Goal: Information Seeking & Learning: Learn about a topic

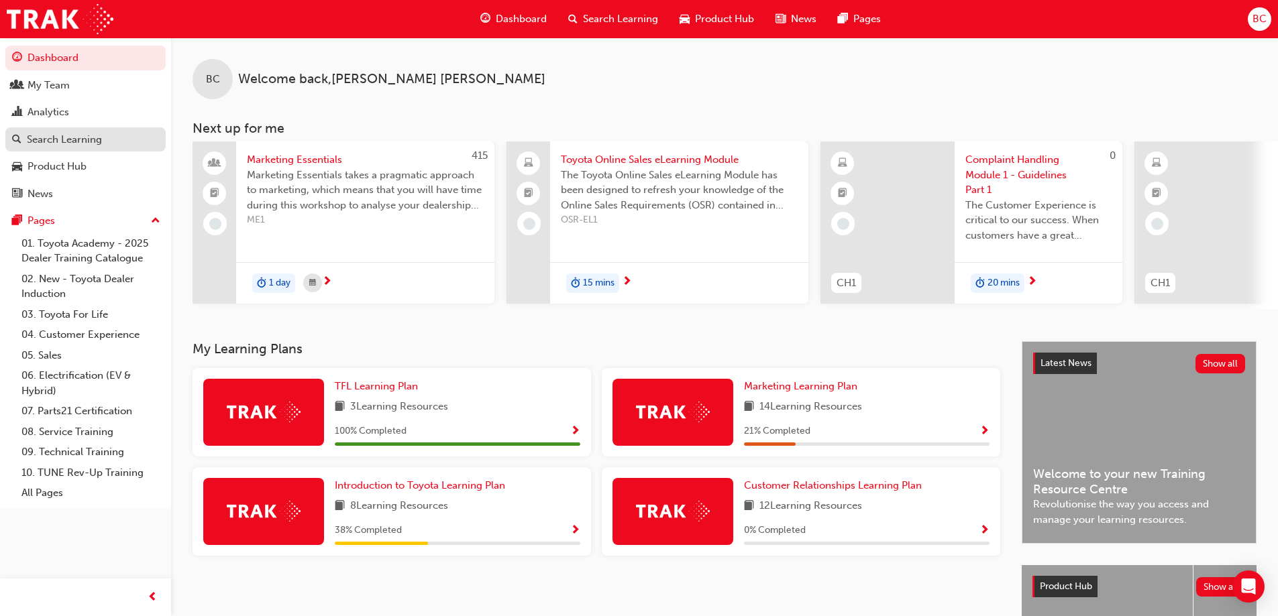
click at [62, 136] on div "Search Learning" at bounding box center [64, 139] width 75 height 15
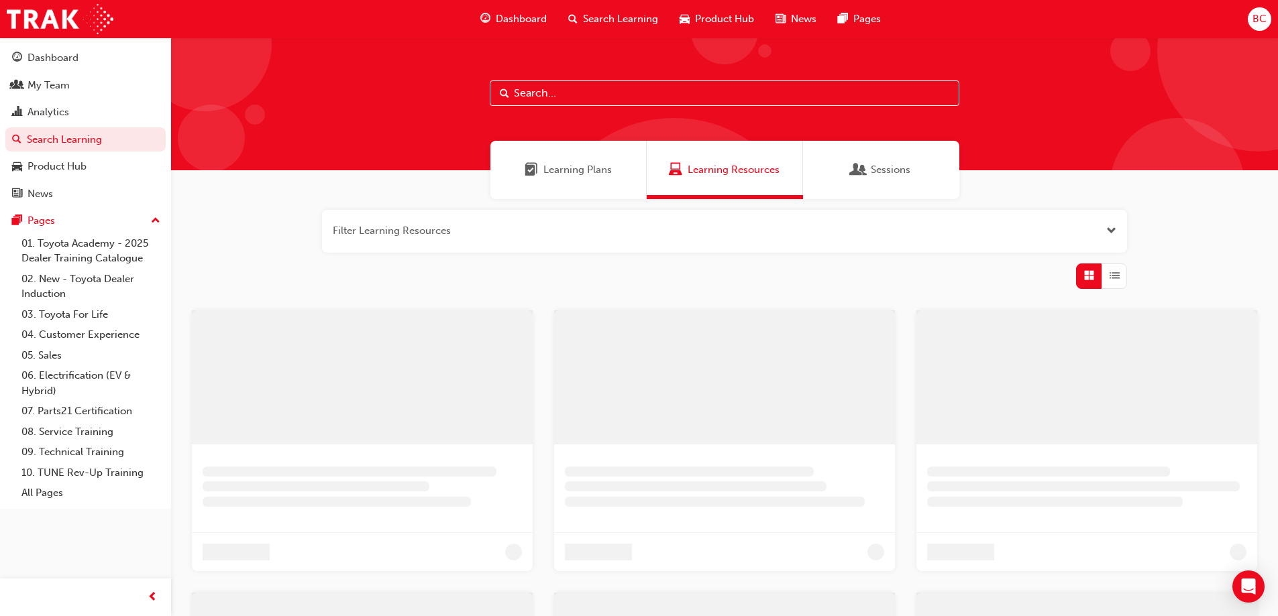
click at [571, 182] on div "Learning Plans" at bounding box center [568, 170] width 156 height 58
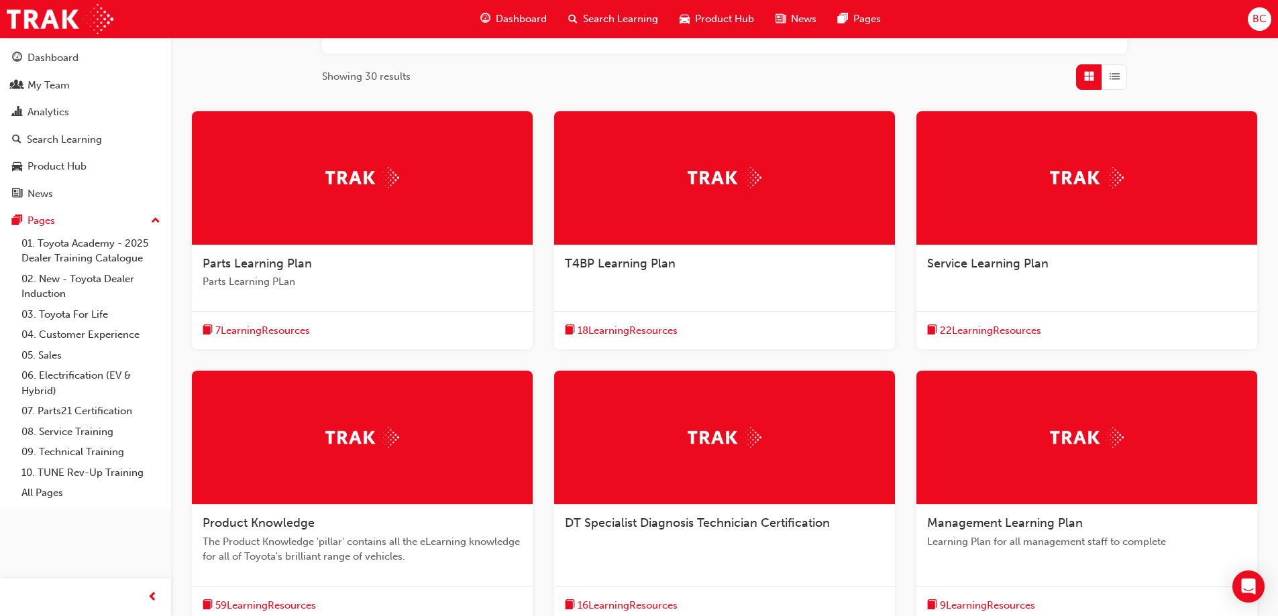
scroll to position [156, 0]
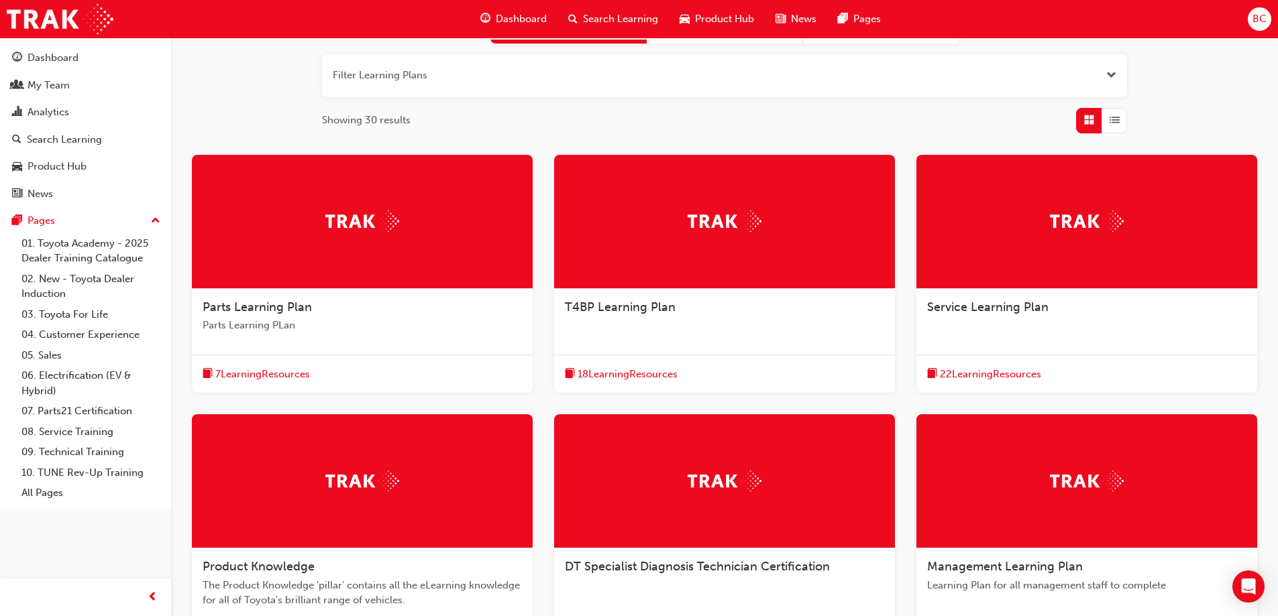
click at [993, 315] on div "Service Learning Plan" at bounding box center [1086, 308] width 319 height 16
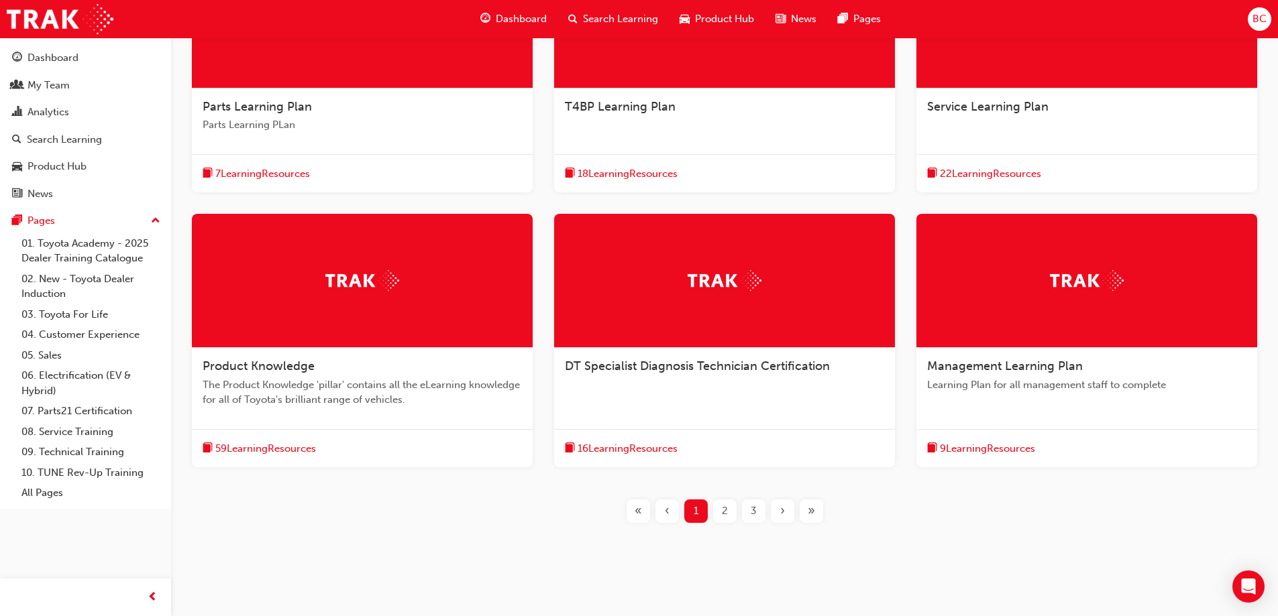
scroll to position [372, 0]
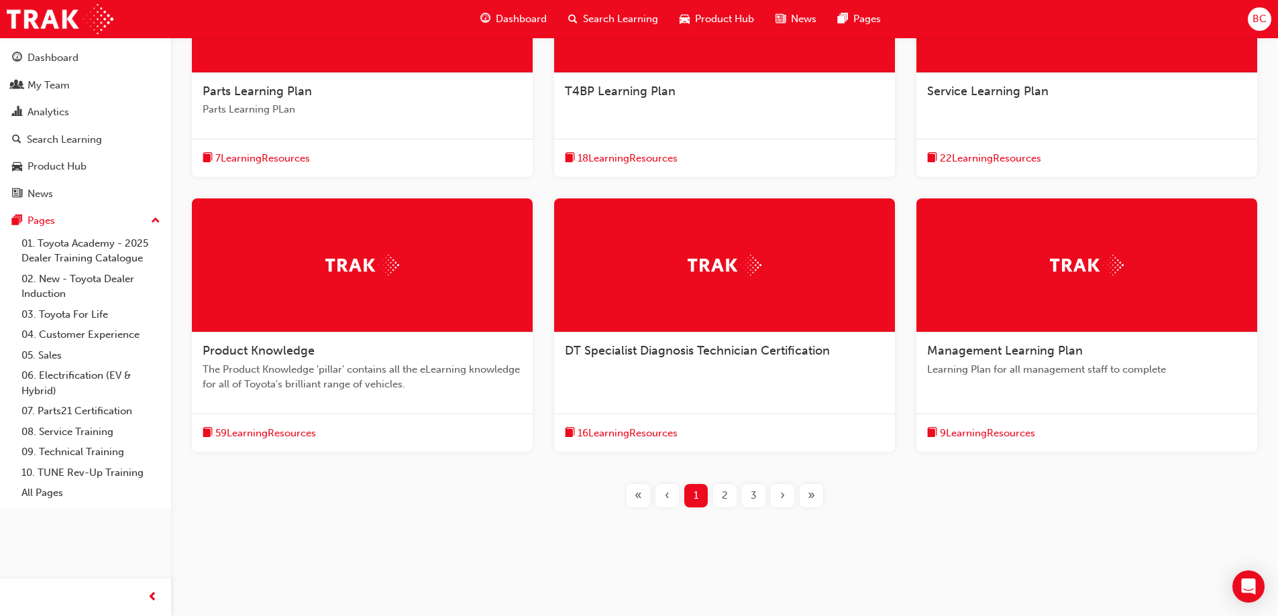
click at [732, 498] on div "2" at bounding box center [724, 495] width 23 height 23
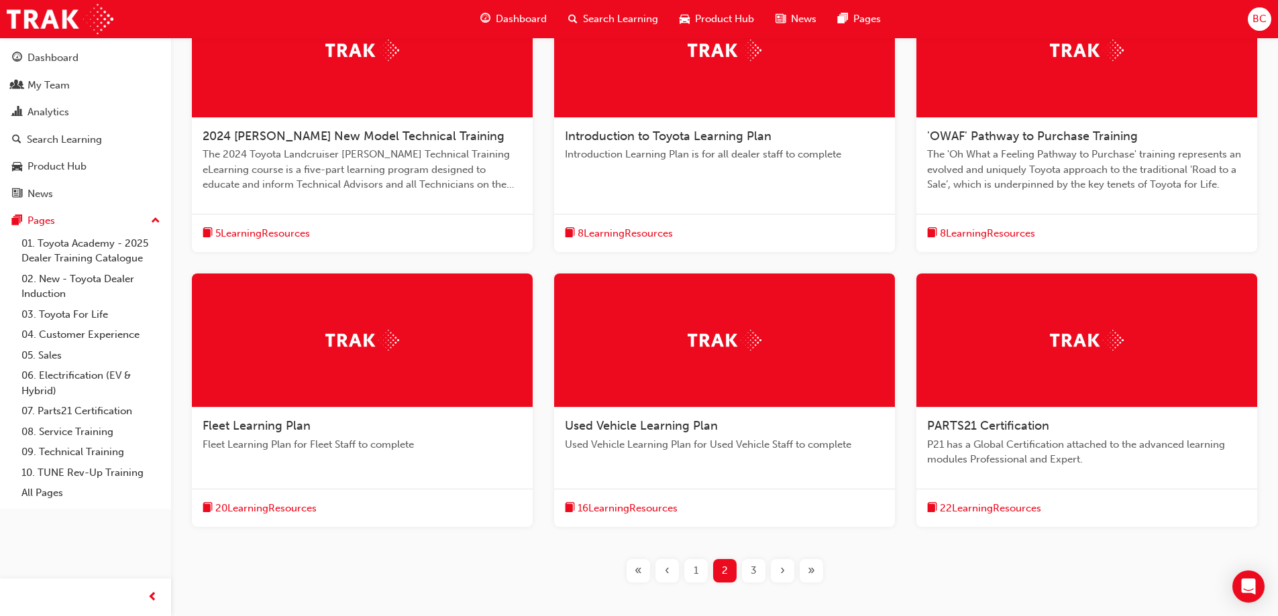
scroll to position [305, 0]
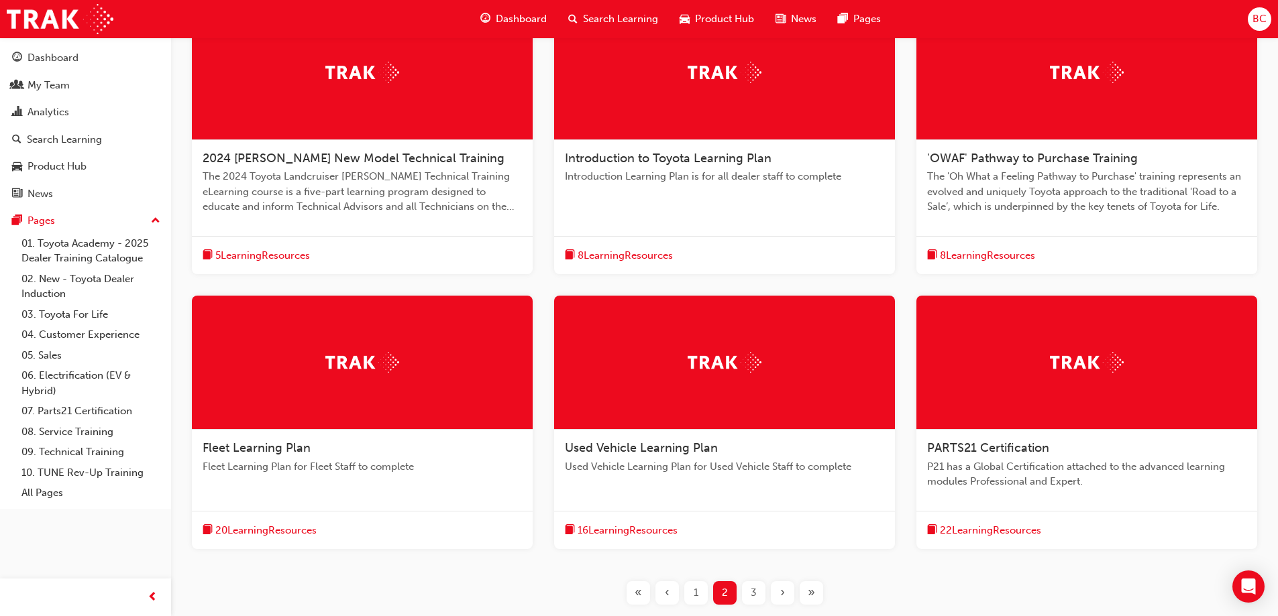
click at [747, 595] on div "3" at bounding box center [753, 593] width 23 height 23
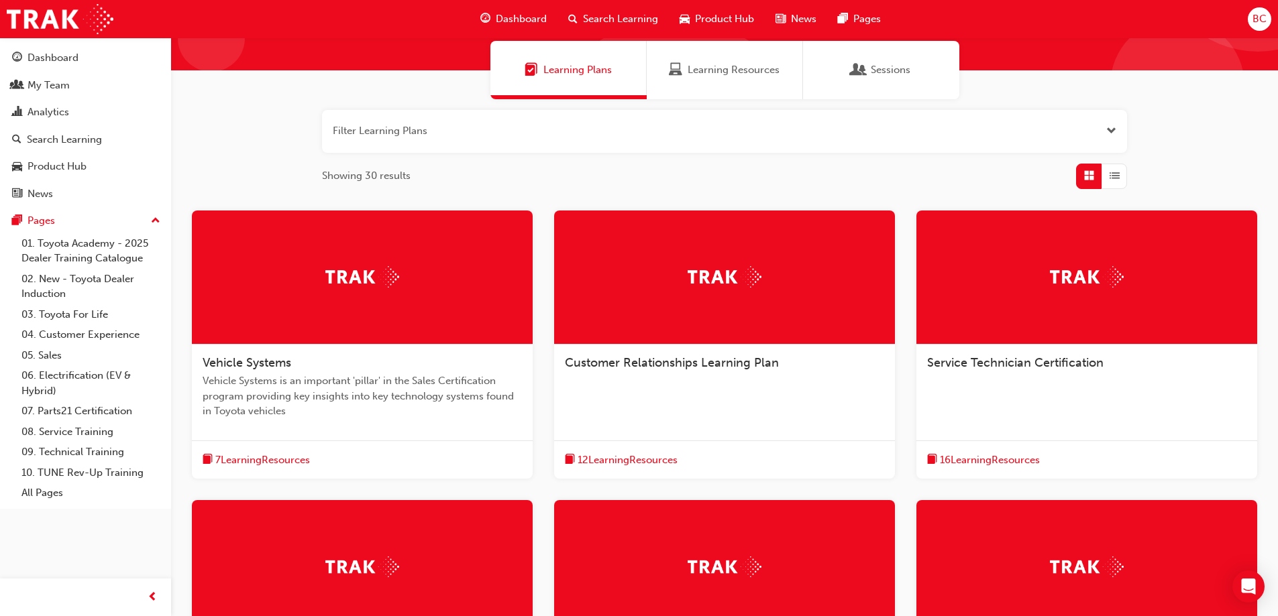
scroll to position [67, 0]
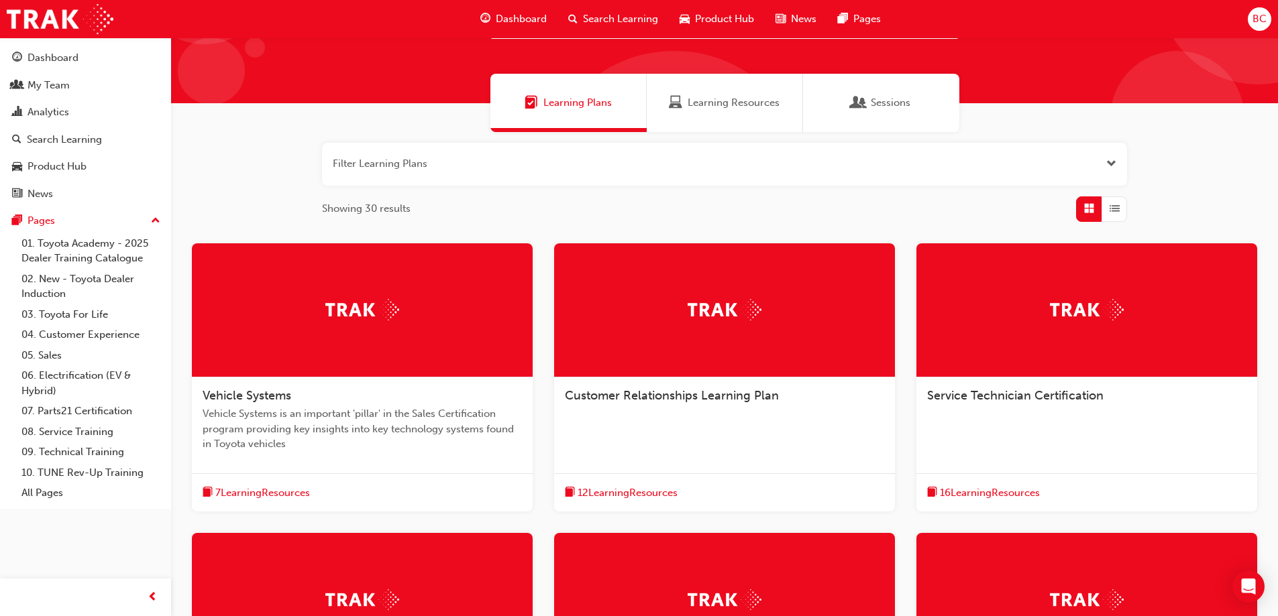
click at [966, 107] on div "Learning Plans Learning Resources Sessions" at bounding box center [724, 103] width 1107 height 58
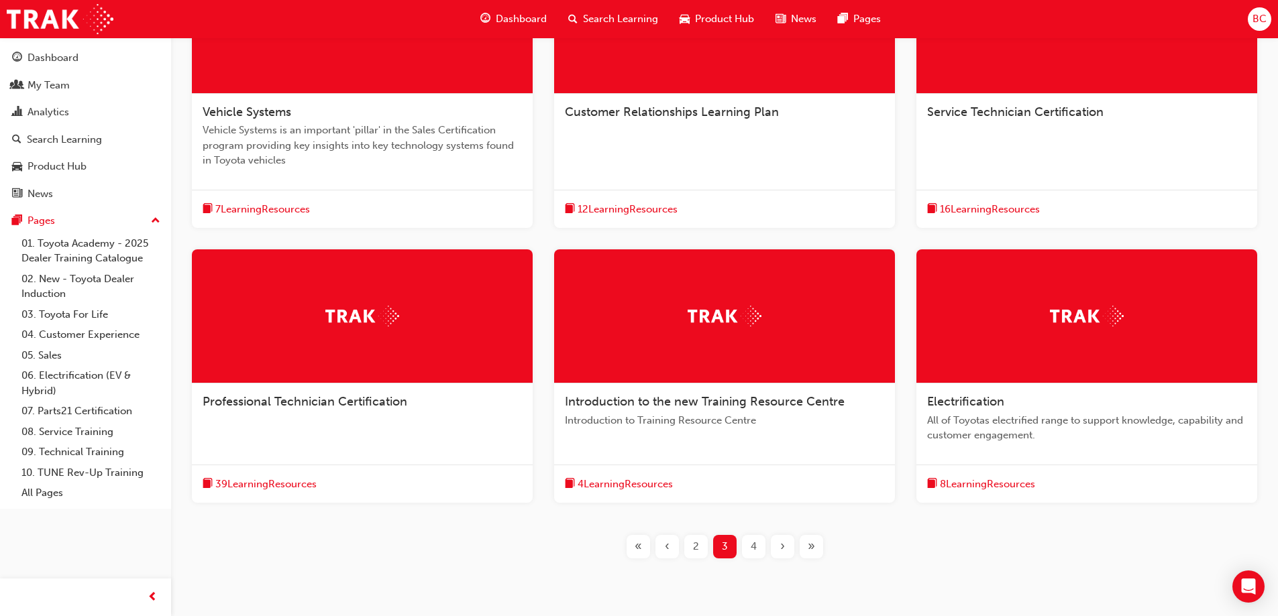
scroll to position [402, 0]
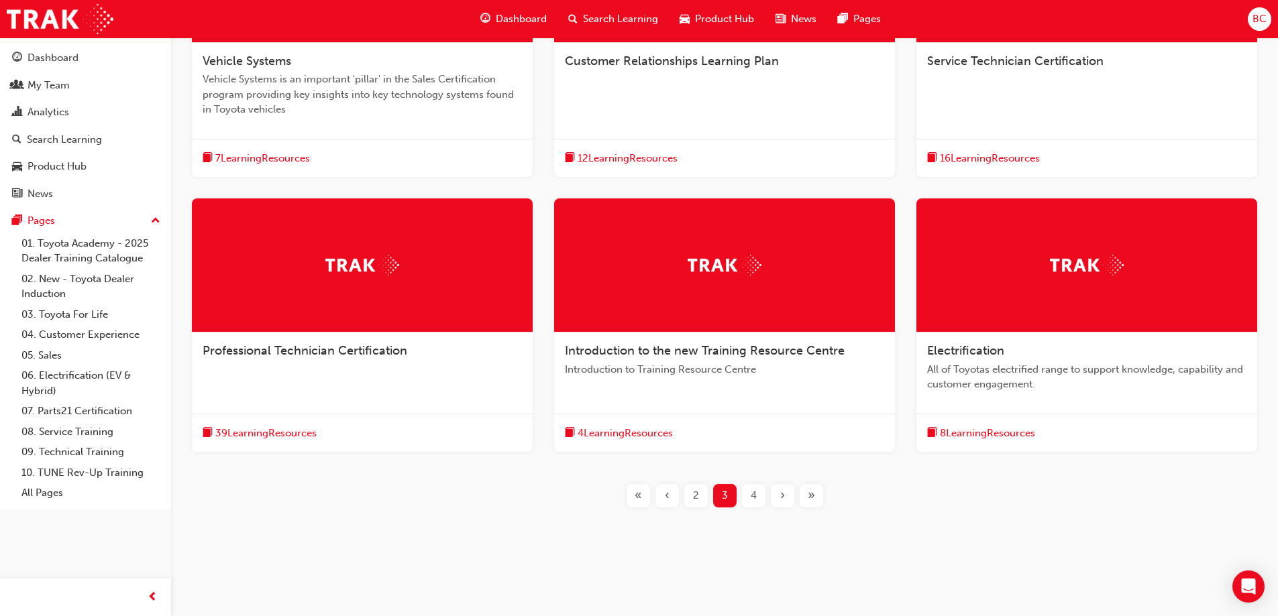
click at [669, 506] on div "‹" at bounding box center [666, 495] width 23 height 23
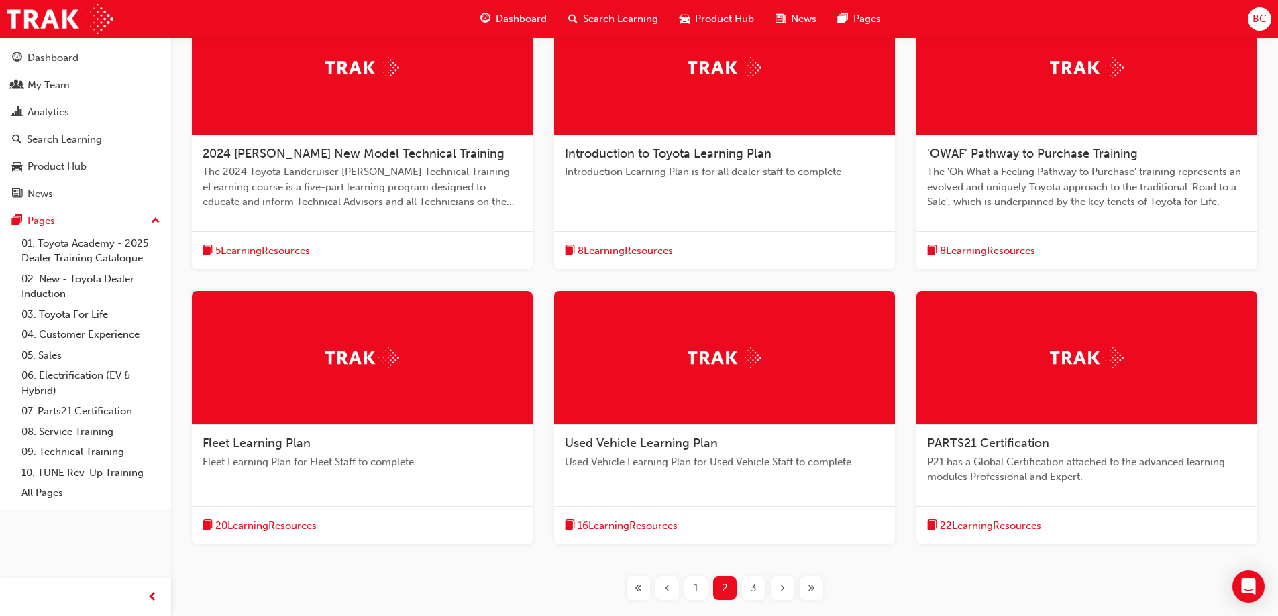
scroll to position [339, 0]
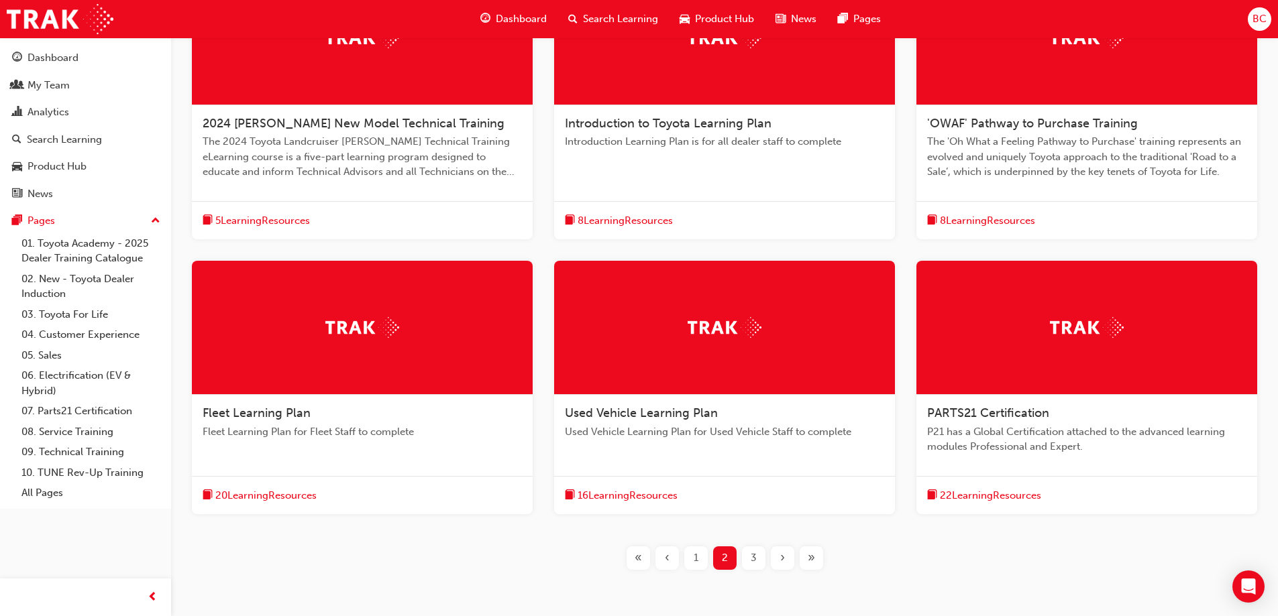
click at [725, 386] on div at bounding box center [724, 328] width 341 height 134
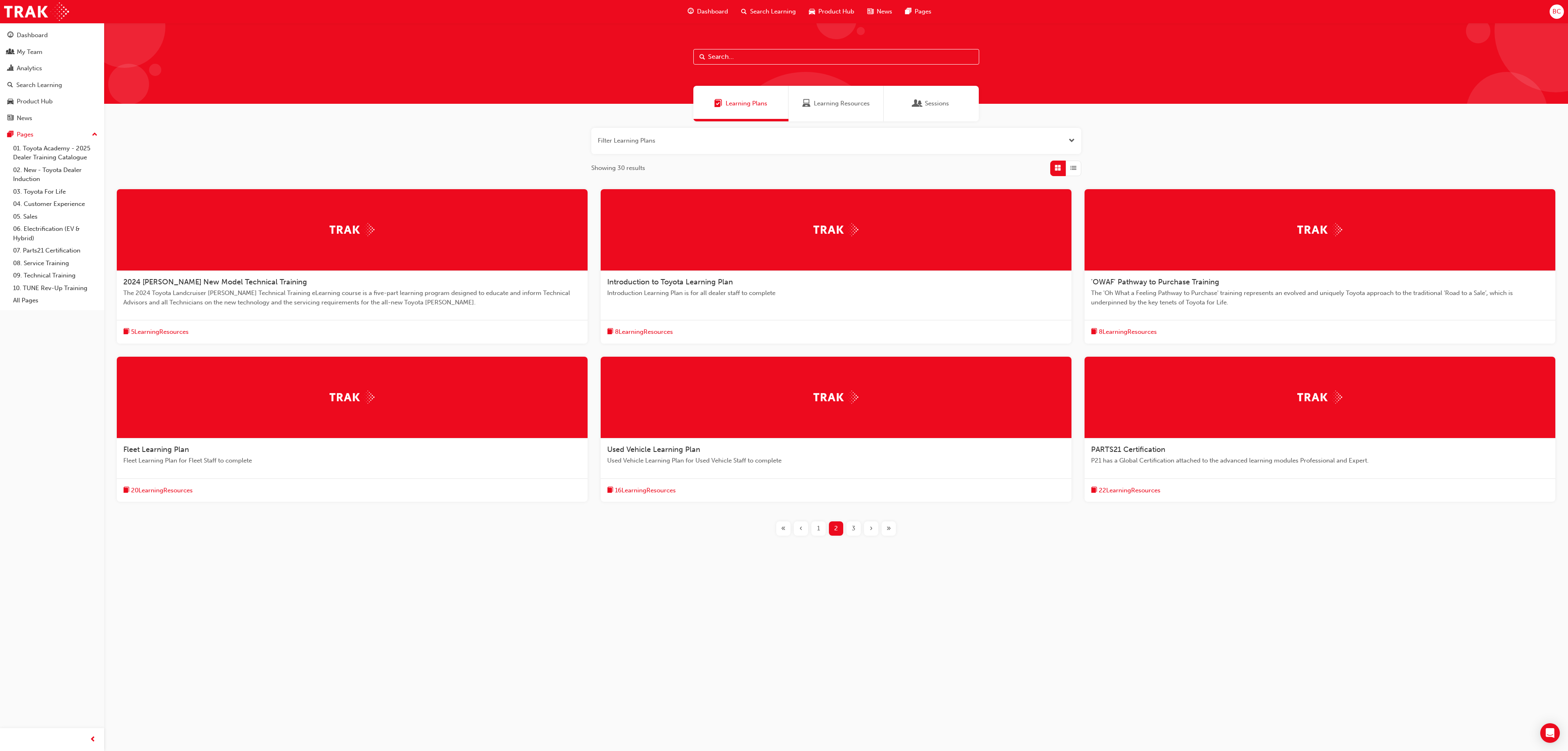
click at [783, 375] on div "3" at bounding box center [853, 528] width 14 height 14
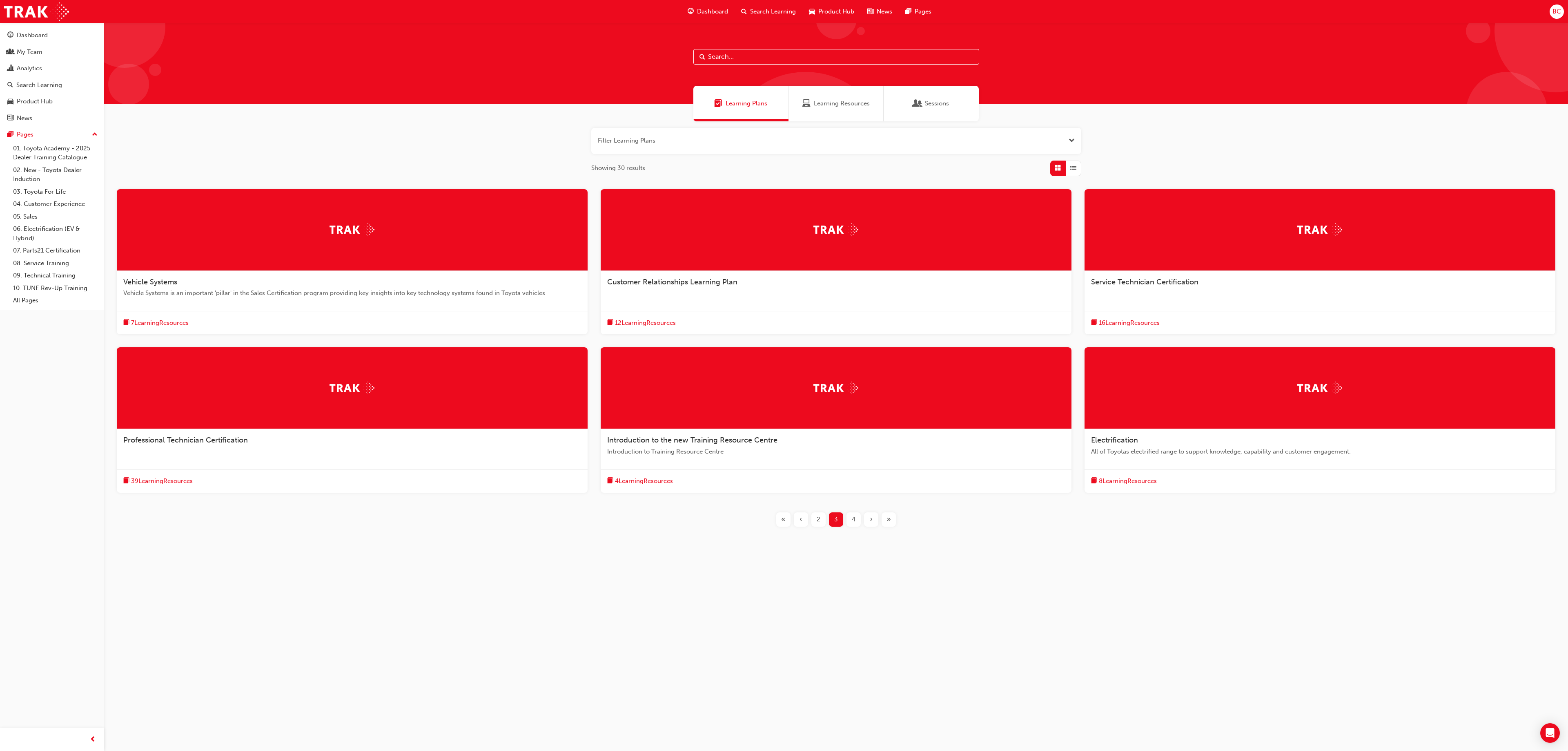
click at [783, 272] on div "Service Technician Certification" at bounding box center [1320, 286] width 471 height 31
click at [688, 223] on div at bounding box center [836, 230] width 471 height 82
click at [783, 375] on div "4" at bounding box center [853, 519] width 14 height 14
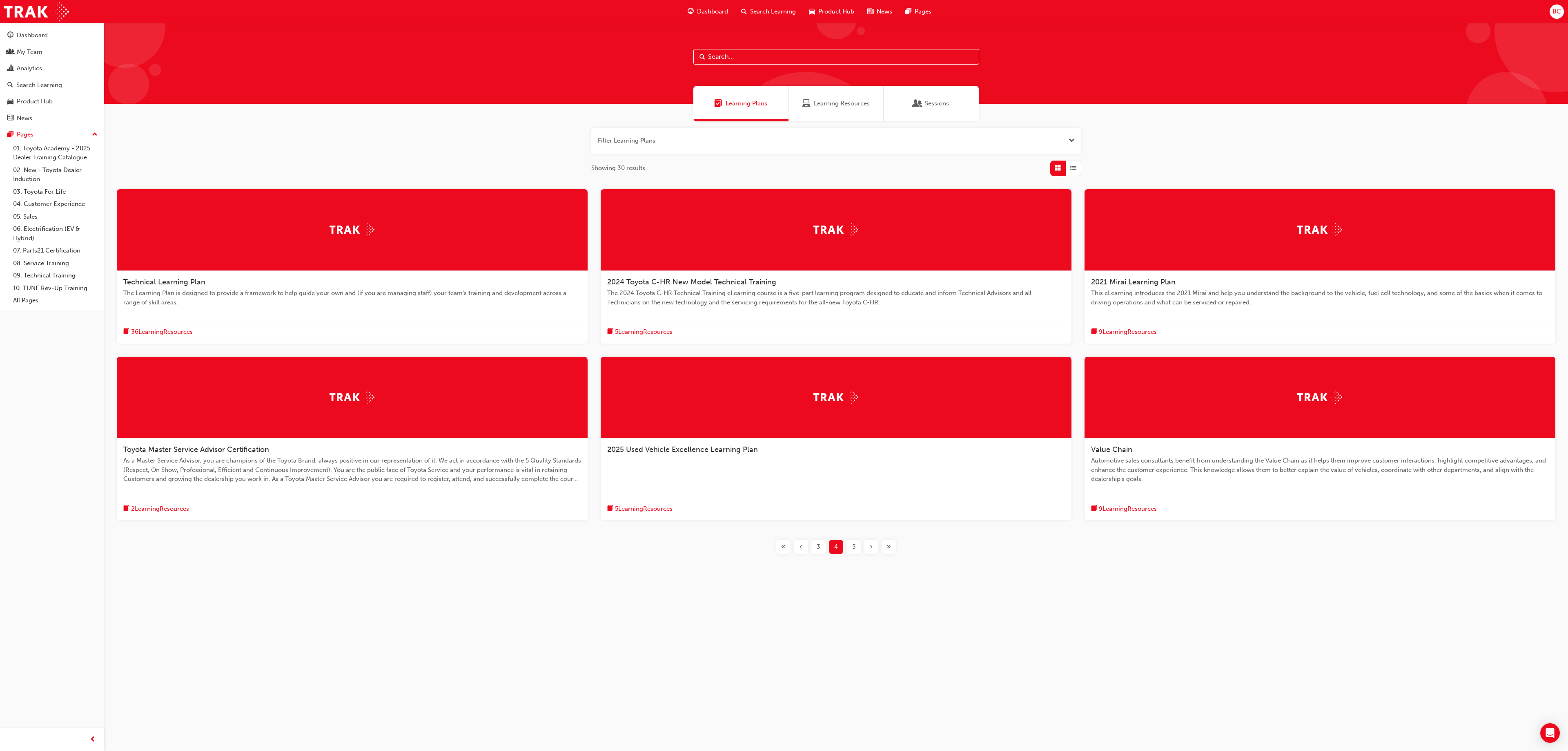
click at [783, 375] on button "5" at bounding box center [853, 546] width 18 height 14
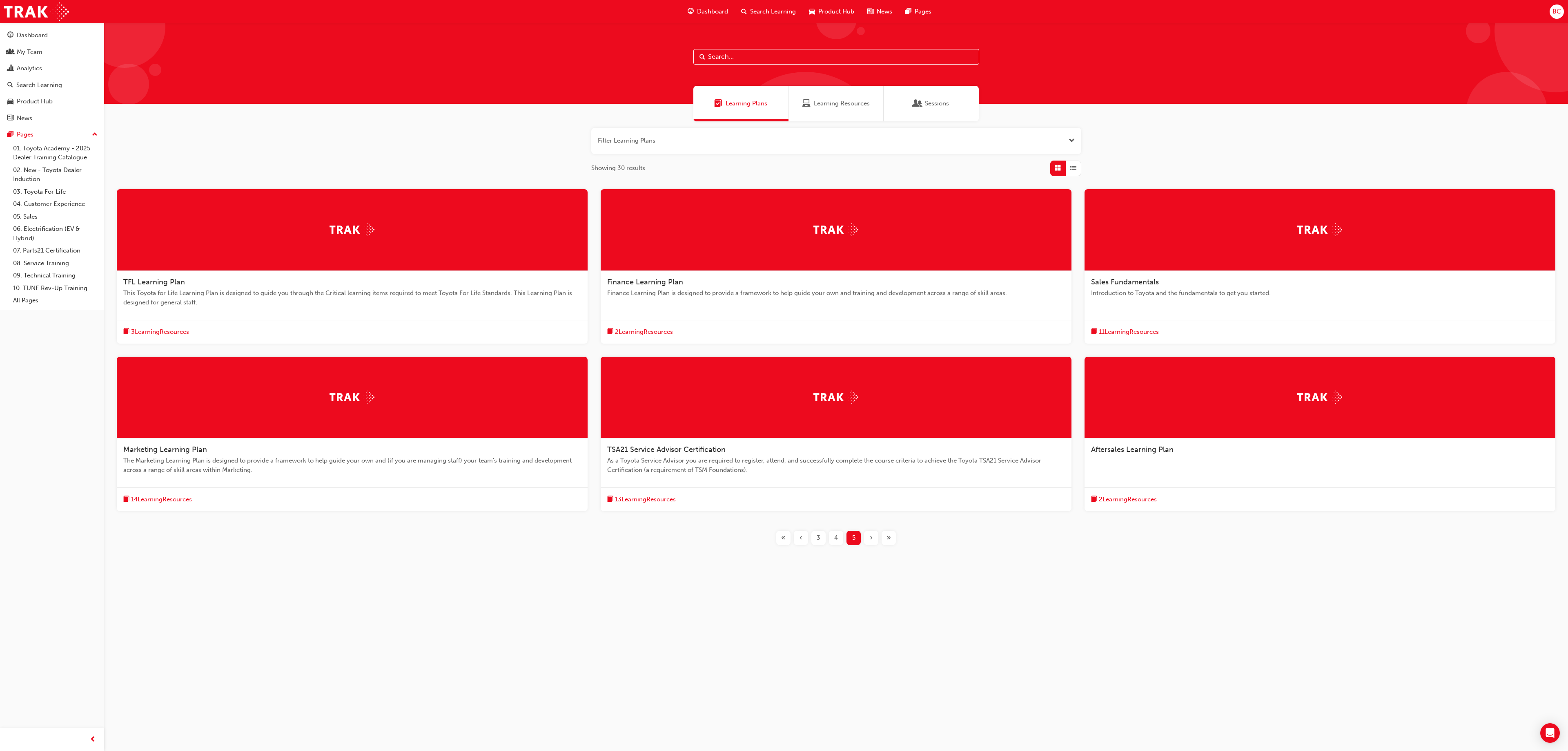
click at [636, 141] on button "button" at bounding box center [836, 141] width 490 height 26
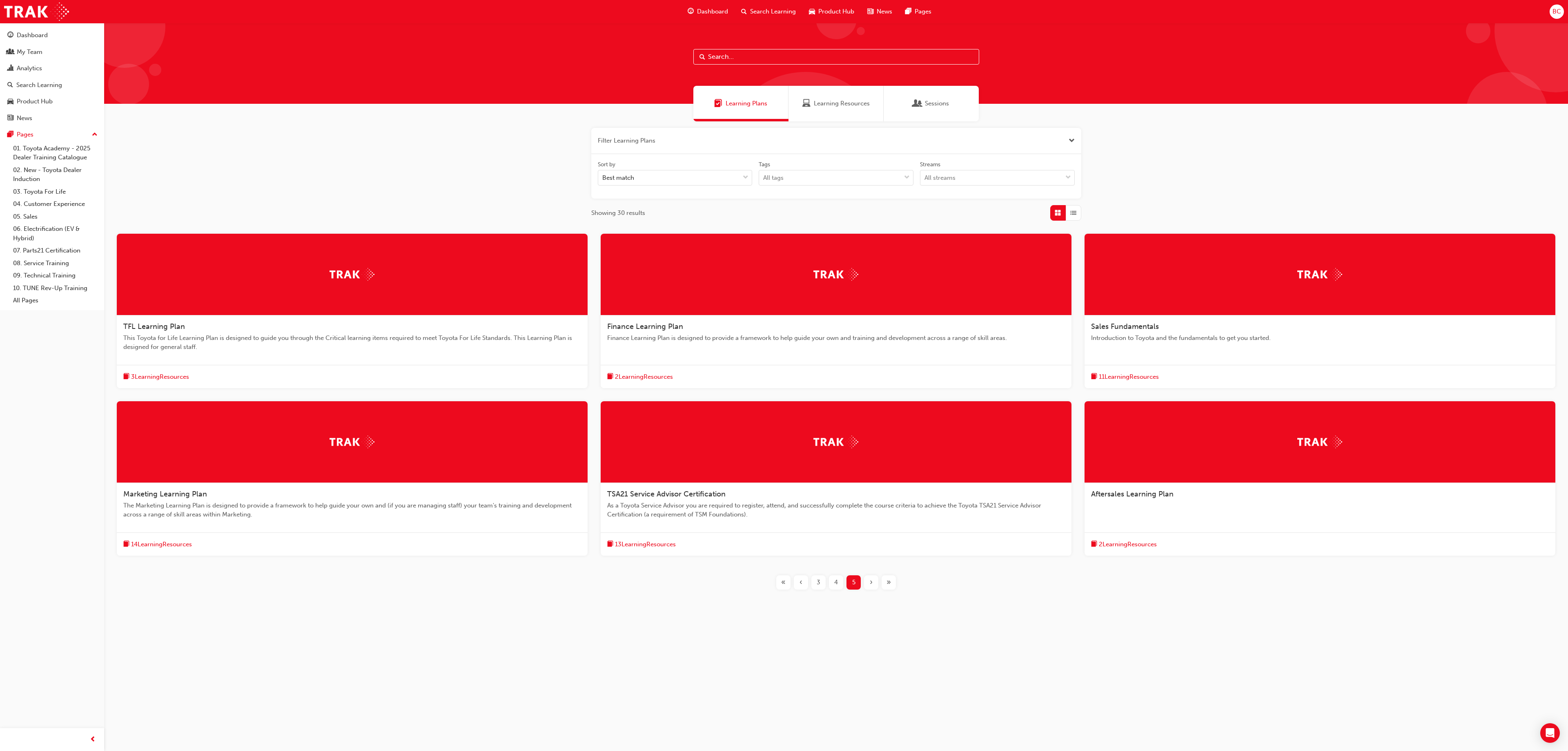
click at [188, 375] on span "The Marketing Learning Plan is designed to provide a framework to help guide yo…" at bounding box center [352, 510] width 458 height 18
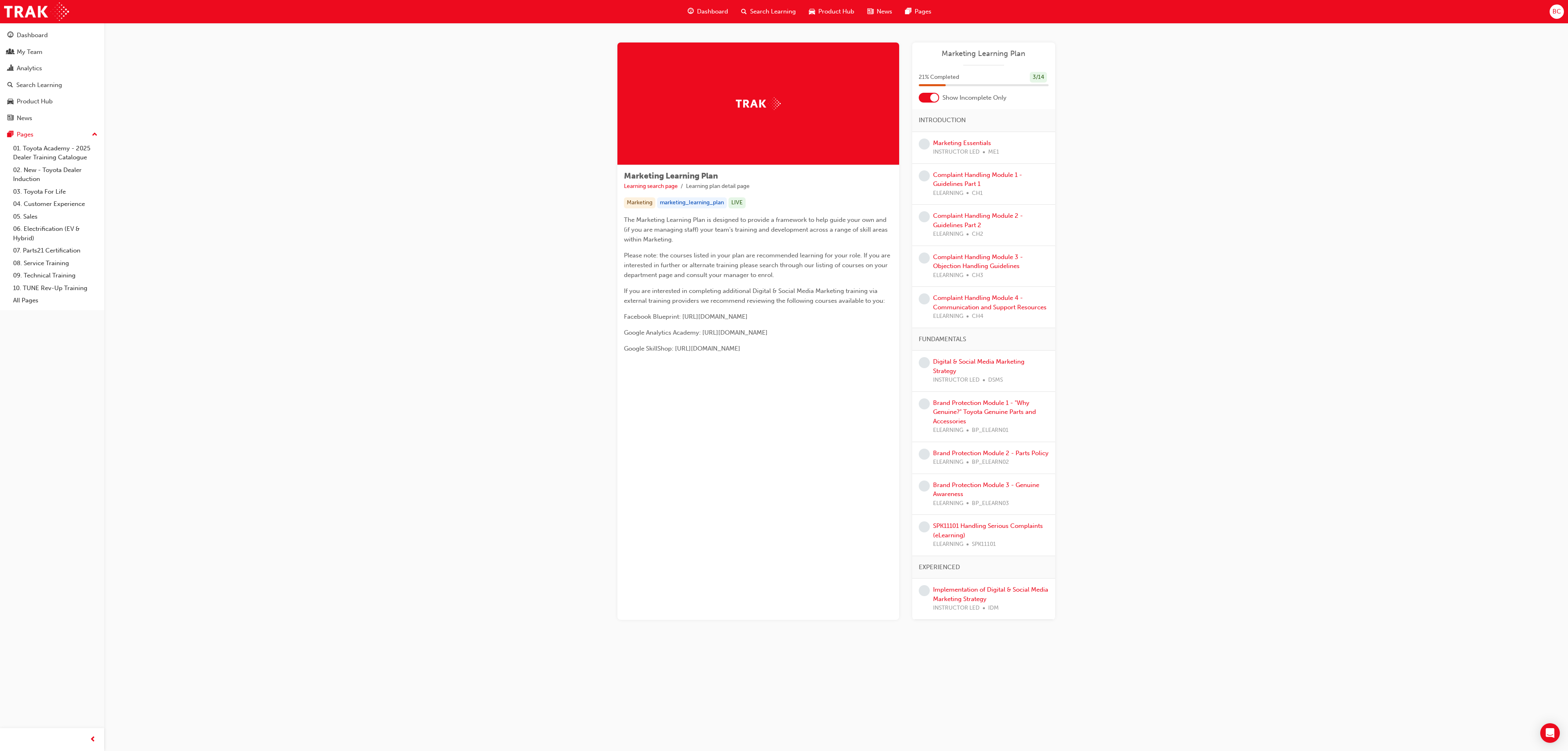
click at [419, 108] on div "Marketing Learning Plan Learning search page Learning plan detail page Marketin…" at bounding box center [836, 341] width 1464 height 636
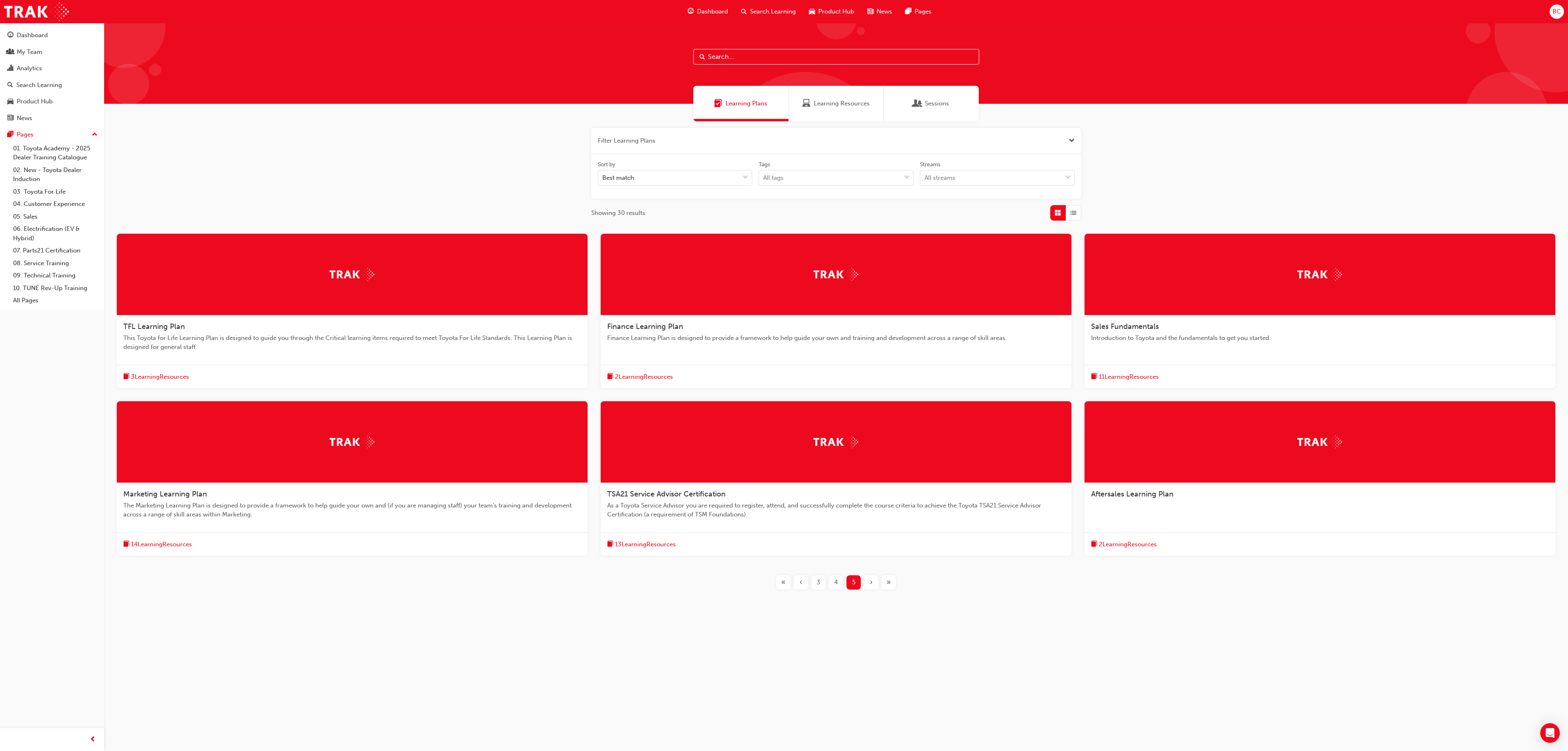
click at [691, 323] on div "Finance Learning Plan" at bounding box center [836, 327] width 458 height 10
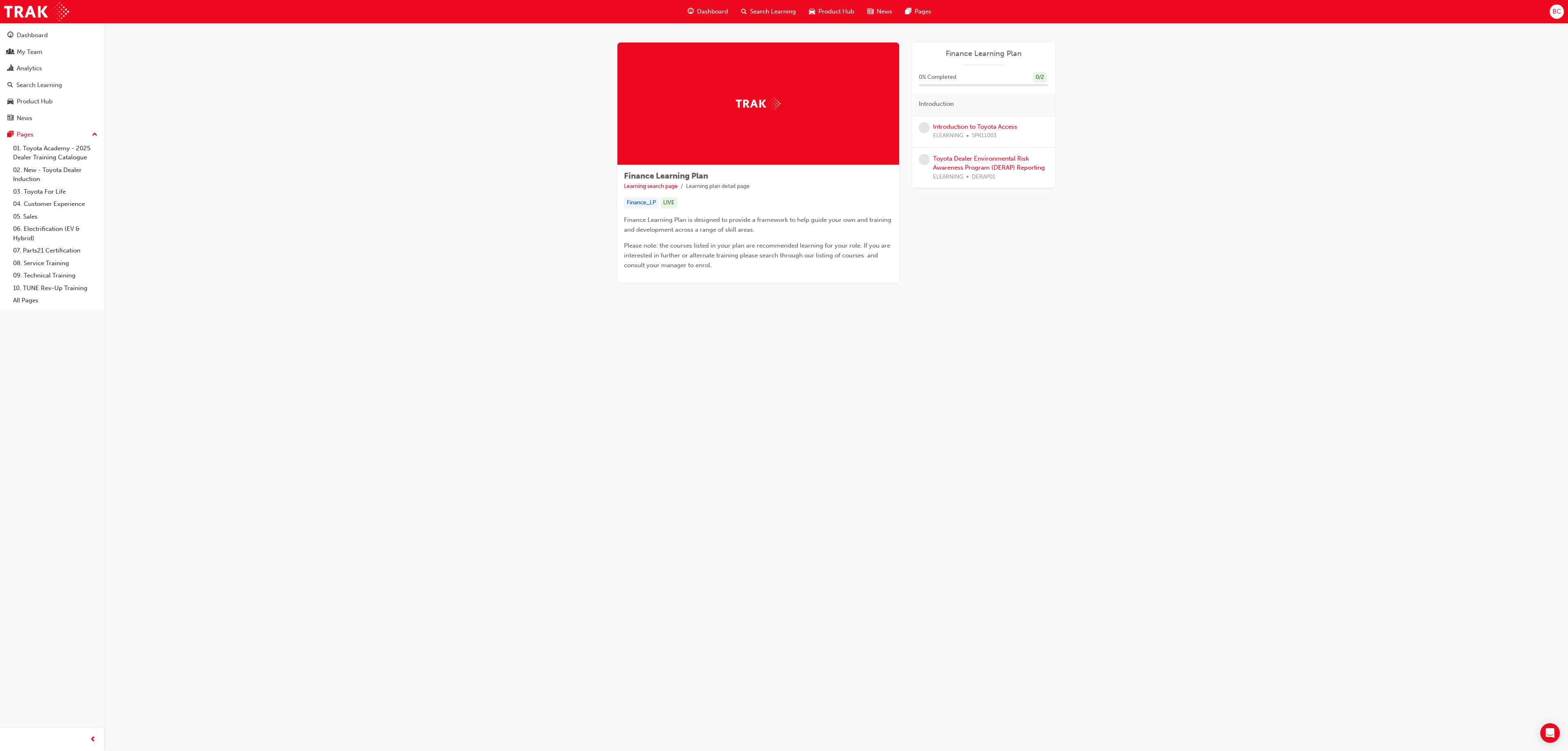
click at [125, 90] on div "Finance Learning Plan Learning search page Learning plan detail page Finance Le…" at bounding box center [836, 172] width 1464 height 299
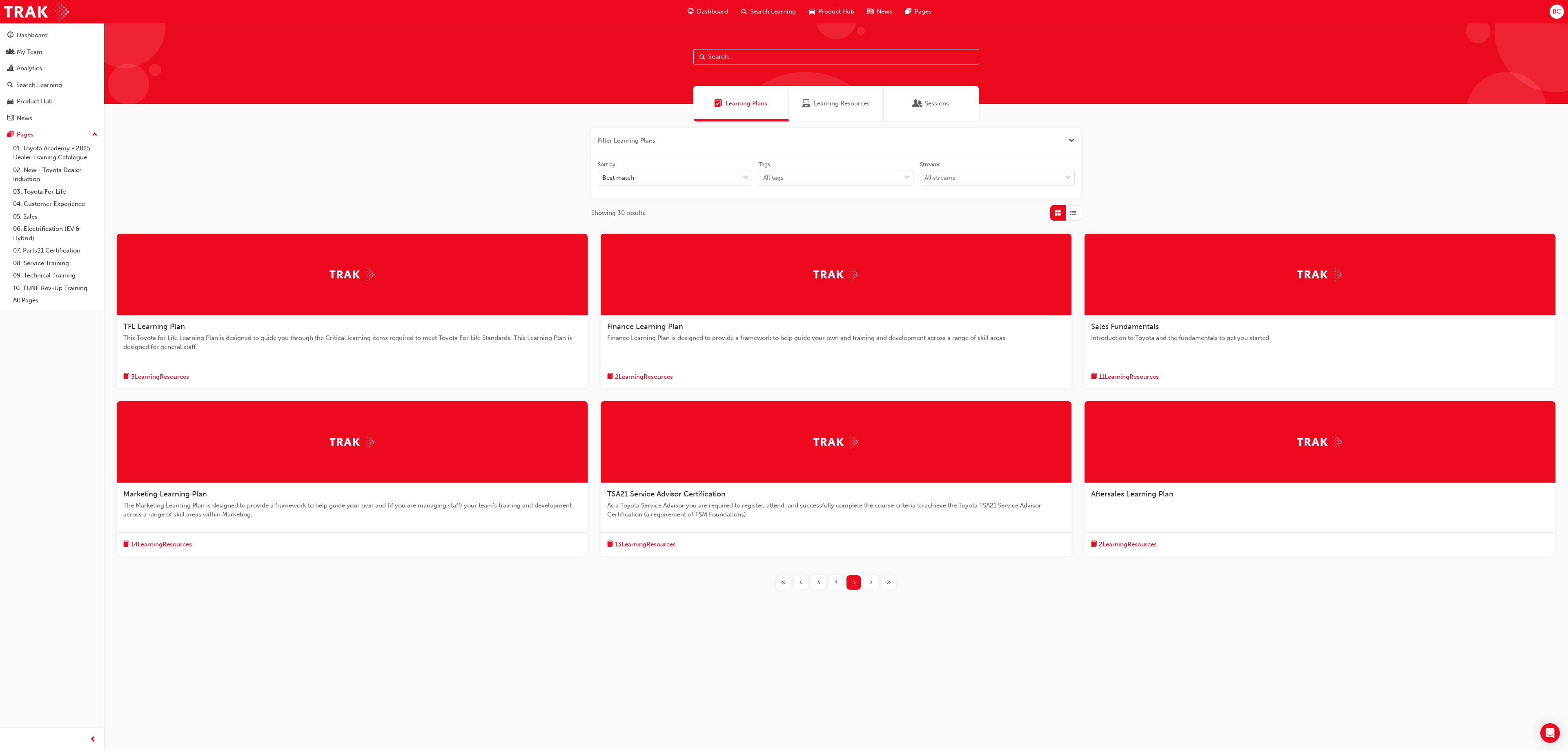
click at [783, 375] on div "Learning Plans Learning Resources Sessions Filter Learning Plans Sort by Best m…" at bounding box center [836, 330] width 1464 height 613
click at [783, 375] on div "4" at bounding box center [836, 582] width 14 height 14
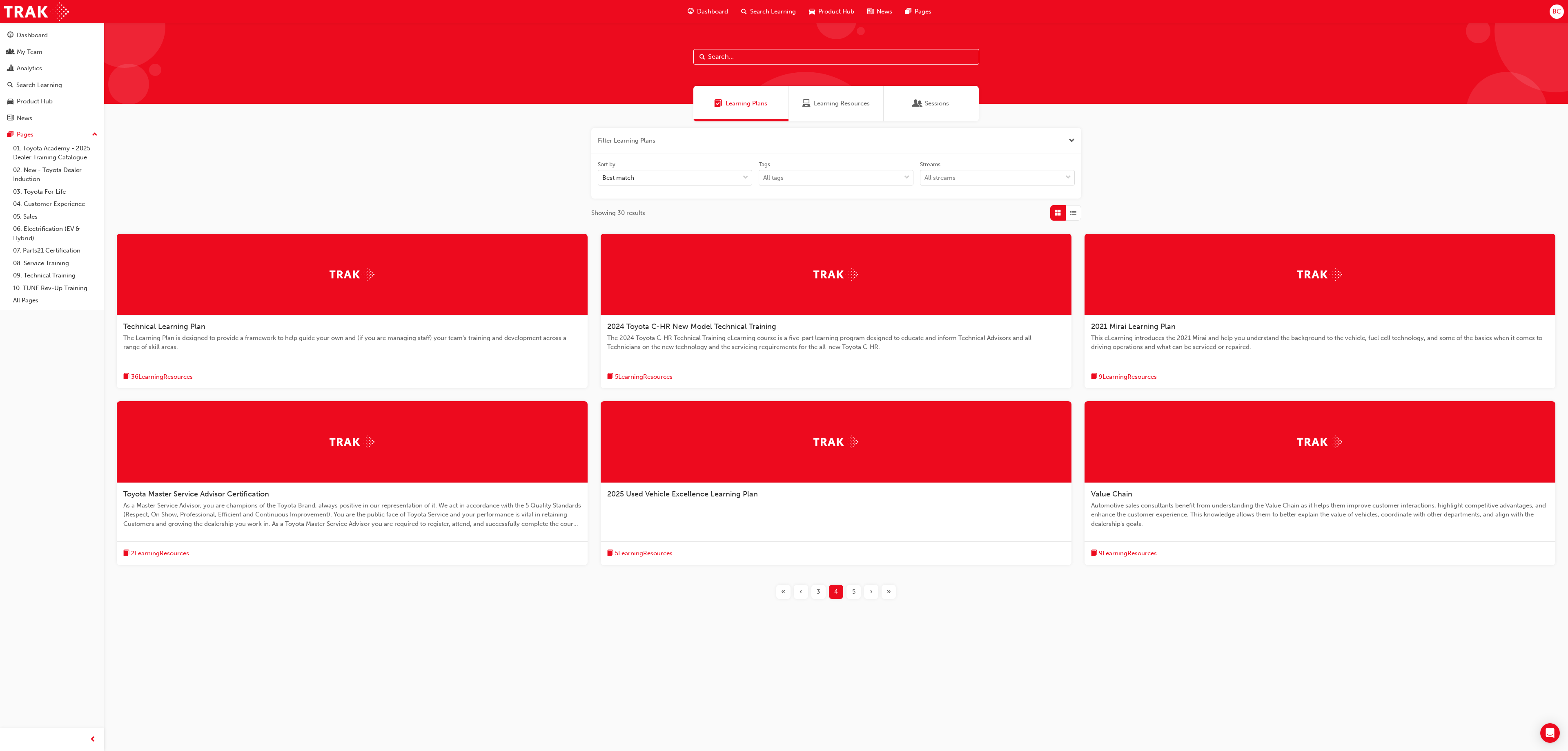
click at [783, 375] on div "« ‹ 3 4 5 › »" at bounding box center [836, 591] width 123 height 14
click at [783, 375] on div "3" at bounding box center [818, 591] width 14 height 14
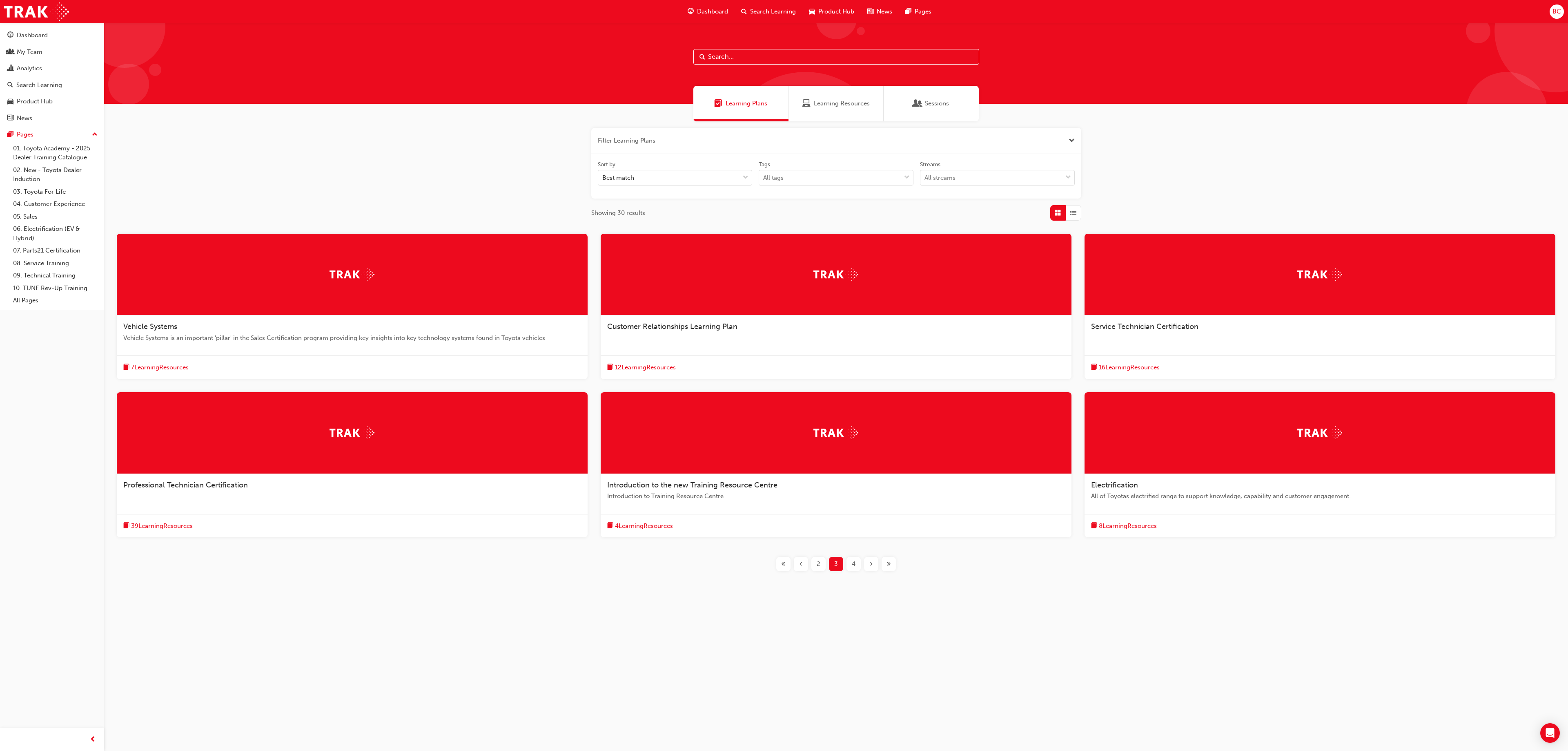
click at [783, 375] on div "2" at bounding box center [818, 563] width 14 height 14
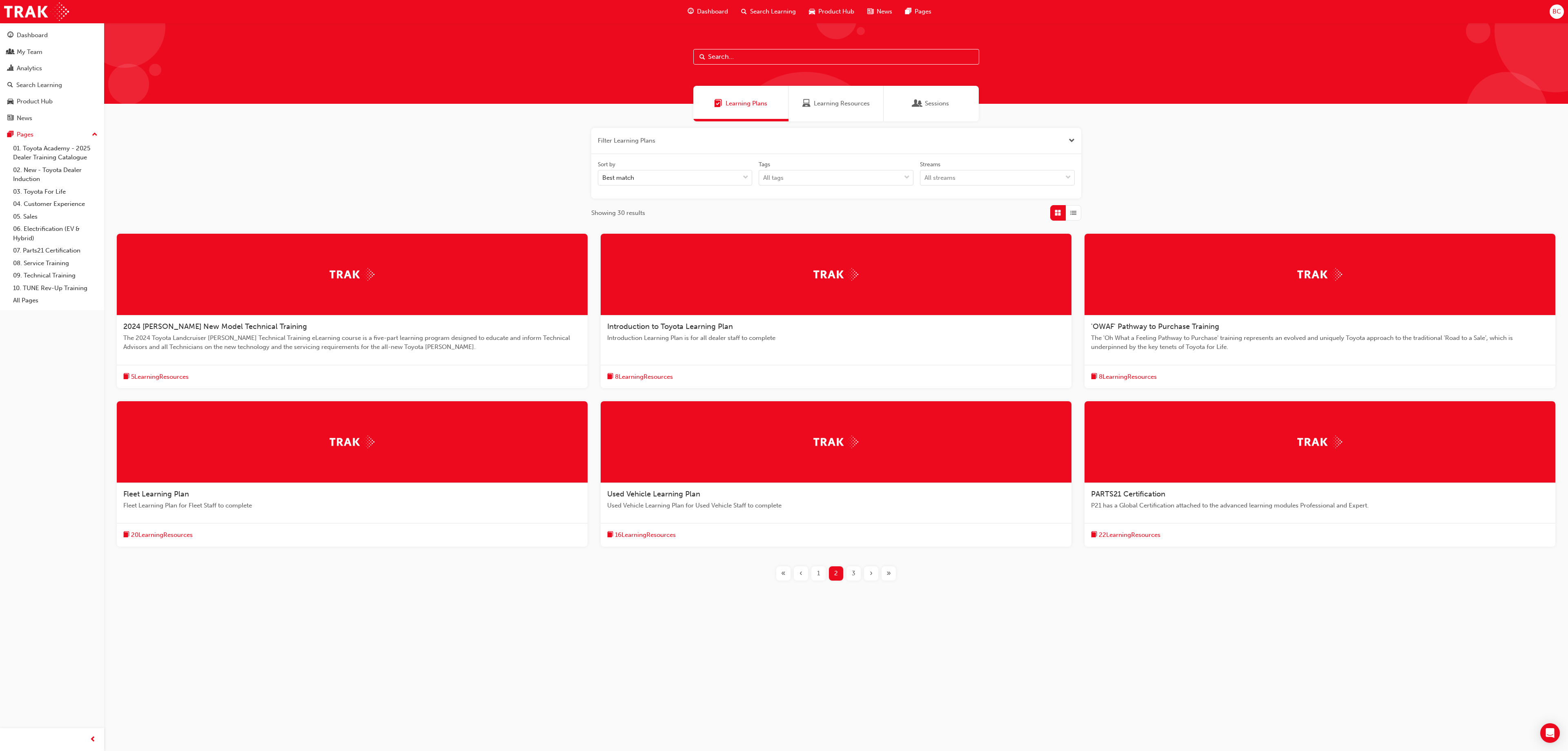
click at [783, 375] on div "2024 [PERSON_NAME] New Model Technical Training The 2024 Toyota Landcruiser [PE…" at bounding box center [836, 414] width 1438 height 360
click at [783, 375] on button "1" at bounding box center [818, 573] width 18 height 14
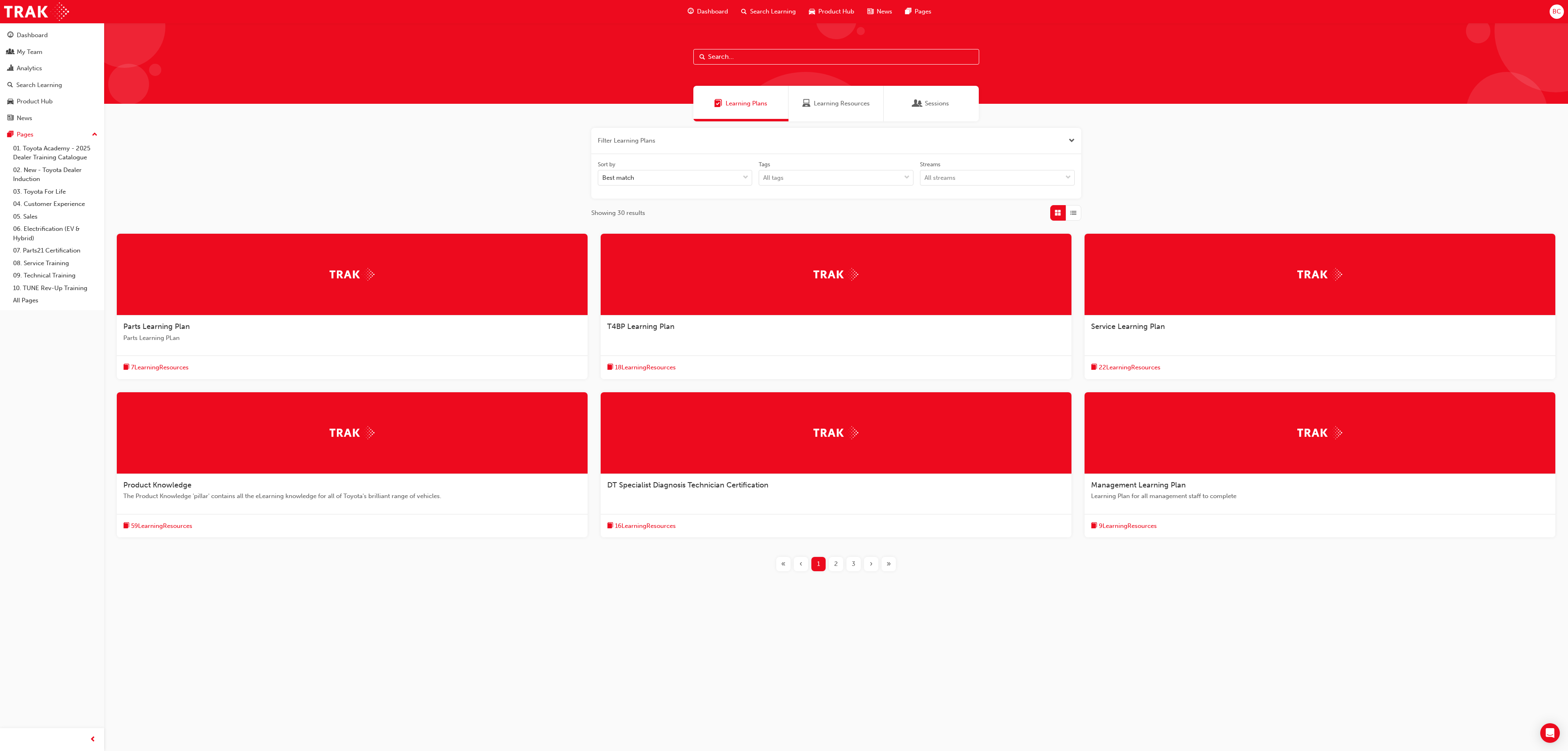
click at [253, 332] on div "Parts Learning Plan Parts Learning PLan" at bounding box center [352, 336] width 471 height 40
